Goal: Task Accomplishment & Management: Complete application form

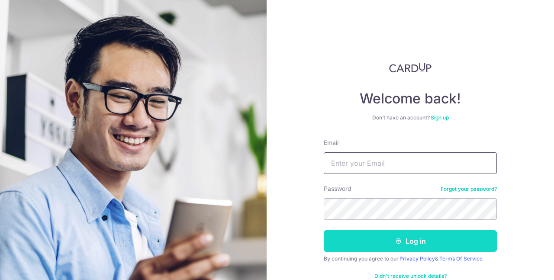
type input "[EMAIL_ADDRESS][DOMAIN_NAME]"
click at [418, 238] on button "Log in" at bounding box center [410, 241] width 173 height 22
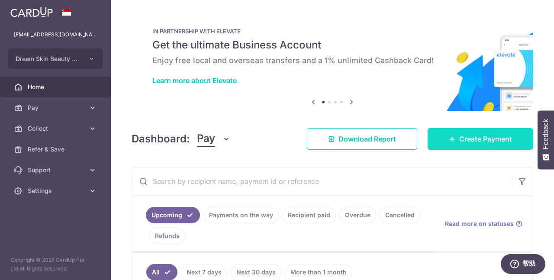
click at [471, 136] on span "Create Payment" at bounding box center [485, 139] width 53 height 10
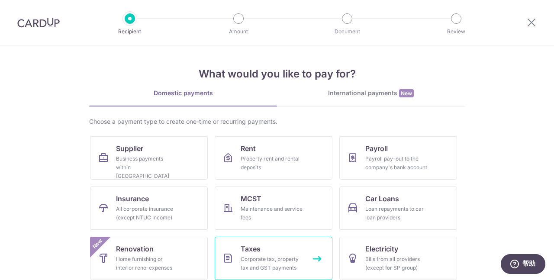
scroll to position [43, 0]
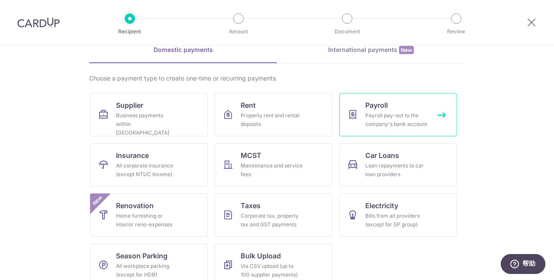
click at [390, 117] on div "Payroll pay-out to the company's bank account" at bounding box center [396, 119] width 62 height 17
